Goal: Information Seeking & Learning: Learn about a topic

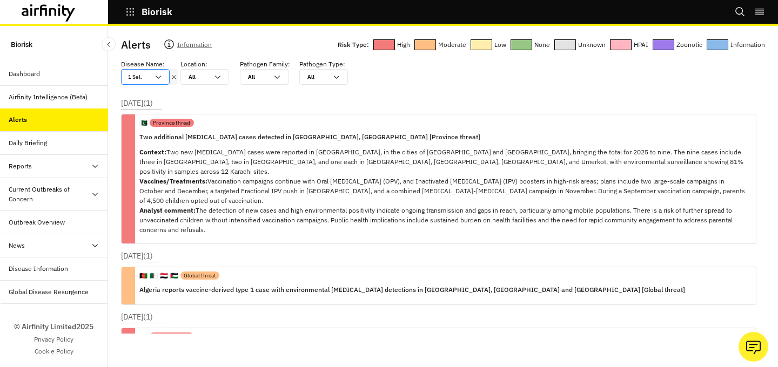
click at [162, 78] on icon at bounding box center [158, 77] width 9 height 9
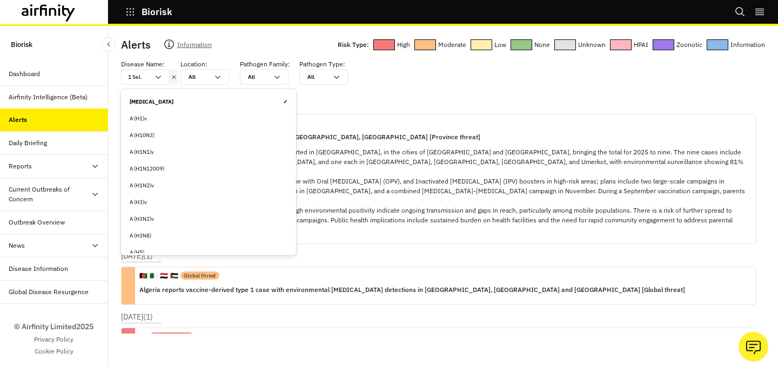
click at [224, 98] on div "[MEDICAL_DATA] ✓" at bounding box center [209, 102] width 158 height 8
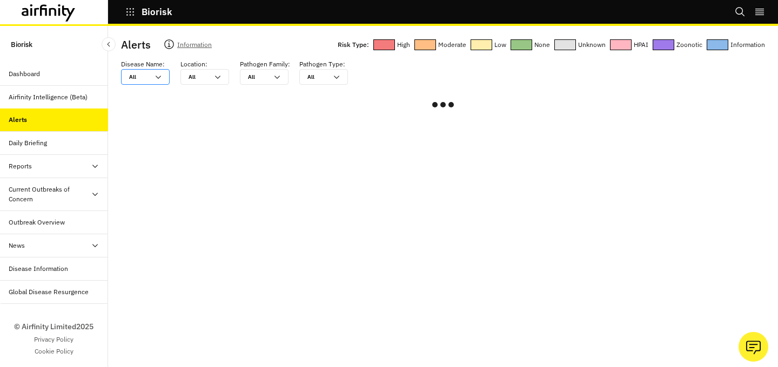
click at [157, 76] on icon at bounding box center [158, 77] width 9 height 9
type input "n"
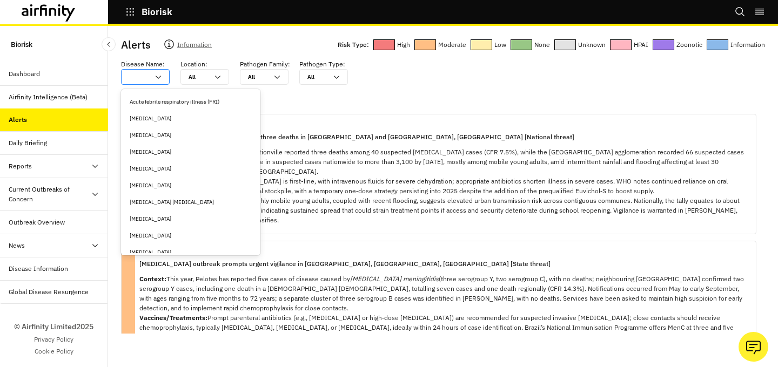
click at [157, 76] on icon at bounding box center [158, 77] width 9 height 9
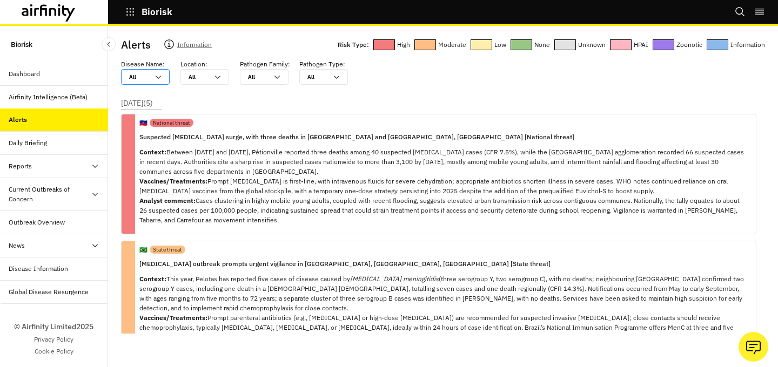
click at [157, 76] on icon at bounding box center [158, 77] width 9 height 9
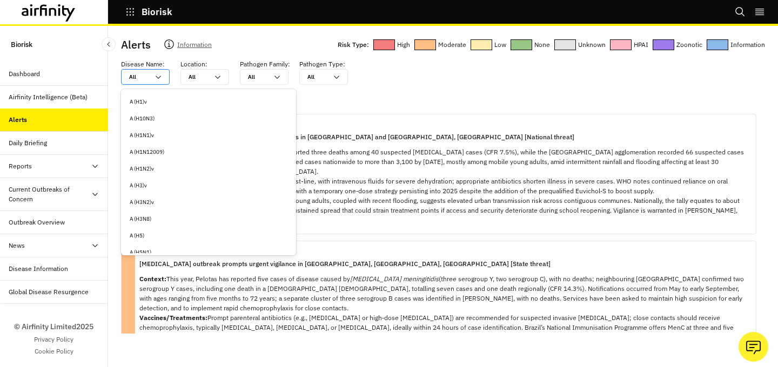
type input "n"
type input "ne"
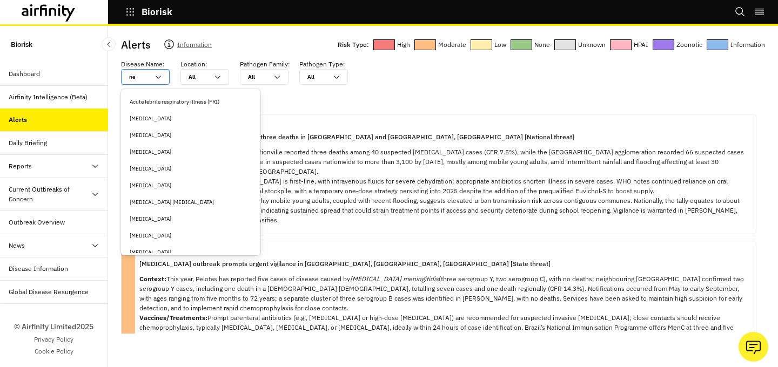
type input "new"
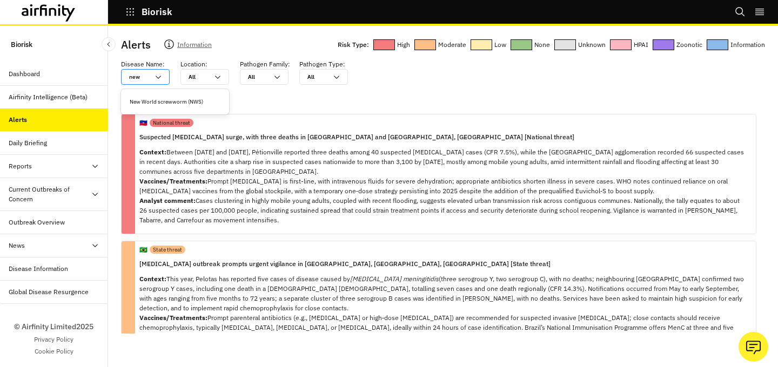
type input "new w"
type input "new wo"
click at [156, 99] on div "New World screwworm (NWS)" at bounding box center [175, 102] width 91 height 8
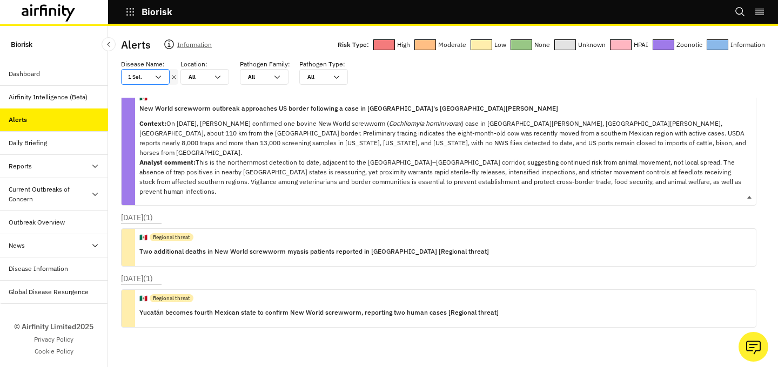
scroll to position [22, 0]
click at [297, 243] on div "🇲🇽 Regional threat Two additional deaths in New World screwworm myasis patients…" at bounding box center [314, 247] width 350 height 37
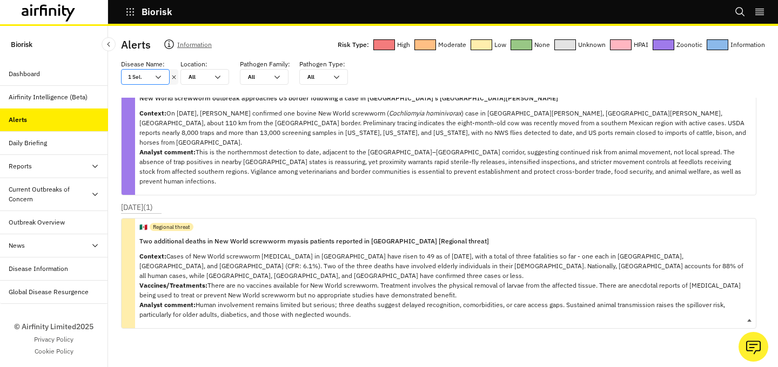
scroll to position [36, 0]
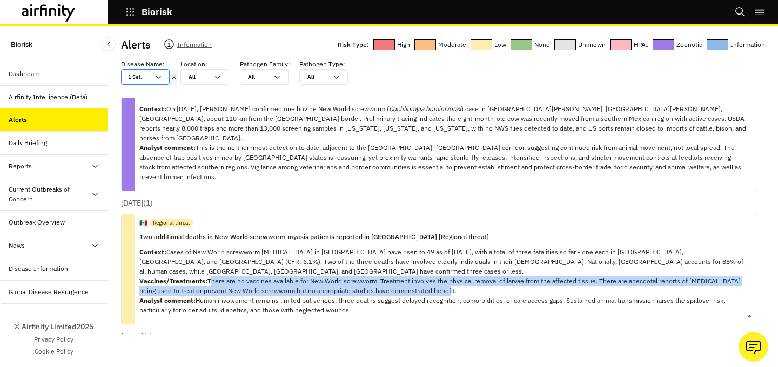
drag, startPoint x: 209, startPoint y: 251, endPoint x: 442, endPoint y: 266, distance: 233.8
click at [442, 266] on p "Context: Cases of New World screwworm [MEDICAL_DATA] in [GEOGRAPHIC_DATA] have …" at bounding box center [443, 281] width 608 height 68
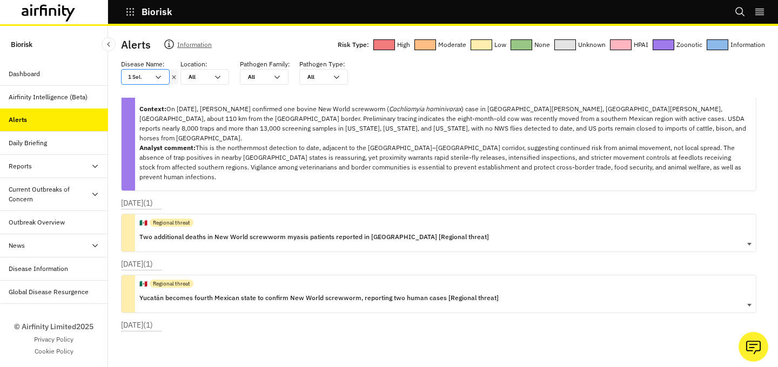
copy p "There are no vaccines available for New World screwworm. Treatment involves the…"
click at [384, 214] on div "🇲🇽 Regional threat" at bounding box center [314, 222] width 350 height 17
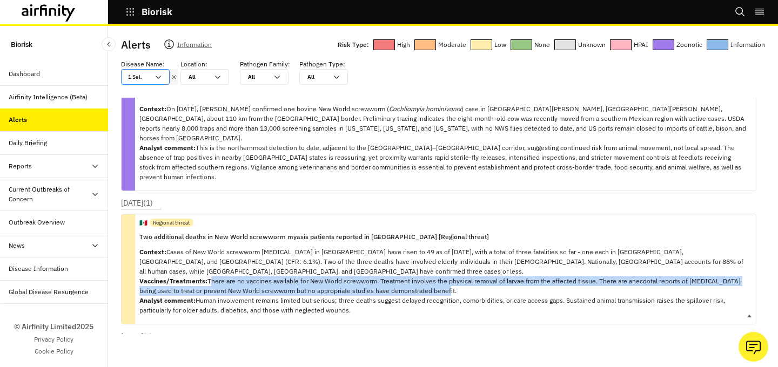
copy p "There are no vaccines available for New World screwworm. Treatment involves the…"
drag, startPoint x: 440, startPoint y: 264, endPoint x: 209, endPoint y: 250, distance: 231.6
click at [209, 250] on p "Context: Cases of New World screwworm [MEDICAL_DATA] in [GEOGRAPHIC_DATA] have …" at bounding box center [443, 281] width 608 height 68
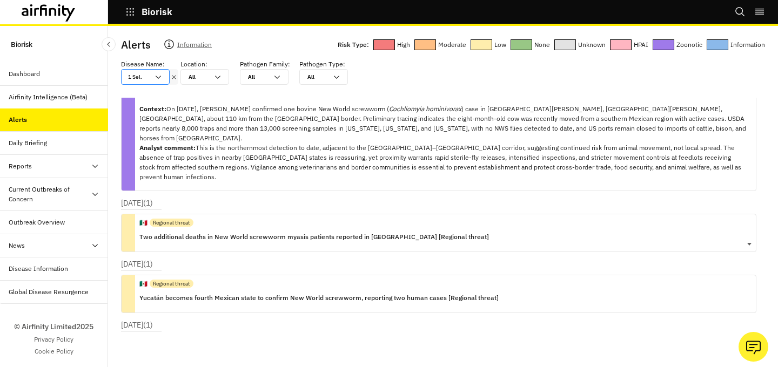
click at [35, 166] on div "Reports" at bounding box center [58, 167] width 99 height 10
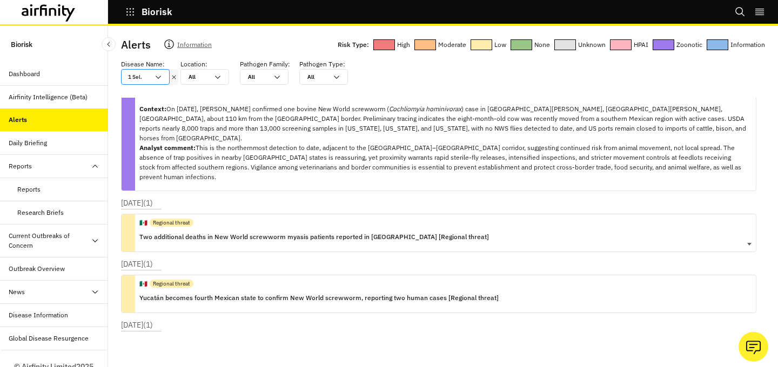
click at [41, 185] on div "Reports" at bounding box center [62, 190] width 91 height 10
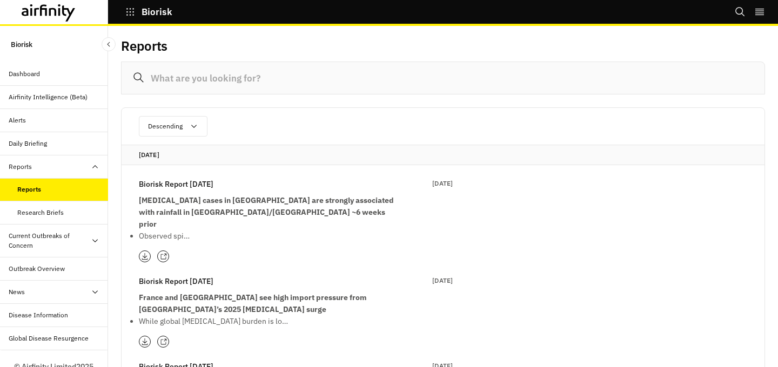
click at [184, 178] on p "Biorisk Report [DATE]" at bounding box center [176, 184] width 75 height 12
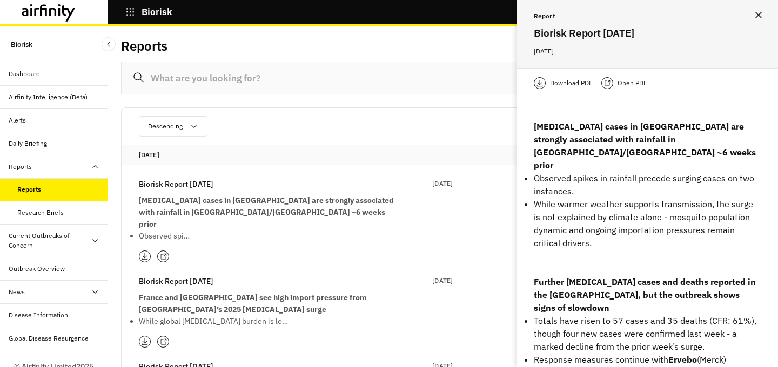
click at [760, 21] on button "Close" at bounding box center [758, 14] width 17 height 17
